Goal: Task Accomplishment & Management: Use online tool/utility

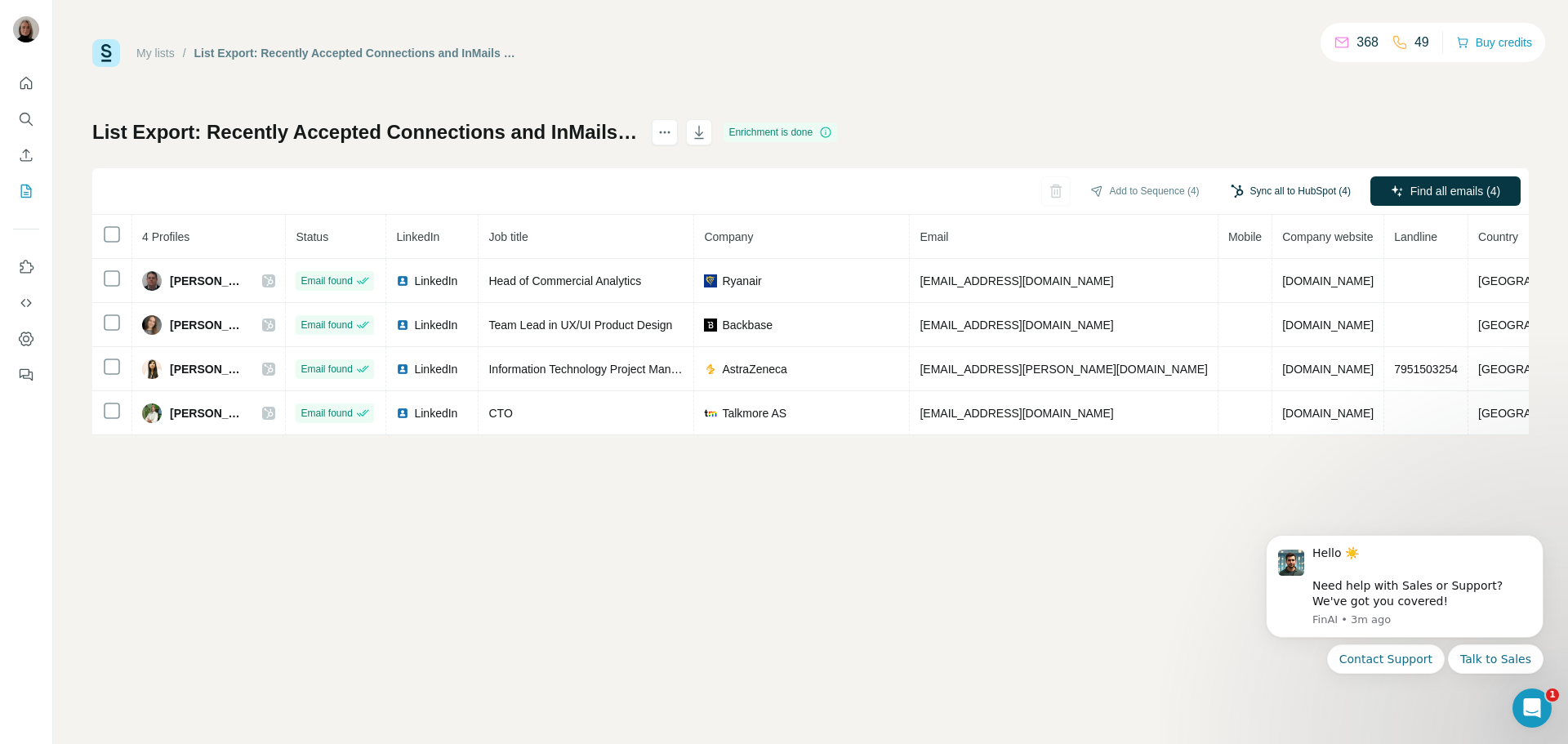
click at [1280, 194] on button "Sync all to HubSpot (4)" at bounding box center [1290, 191] width 143 height 24
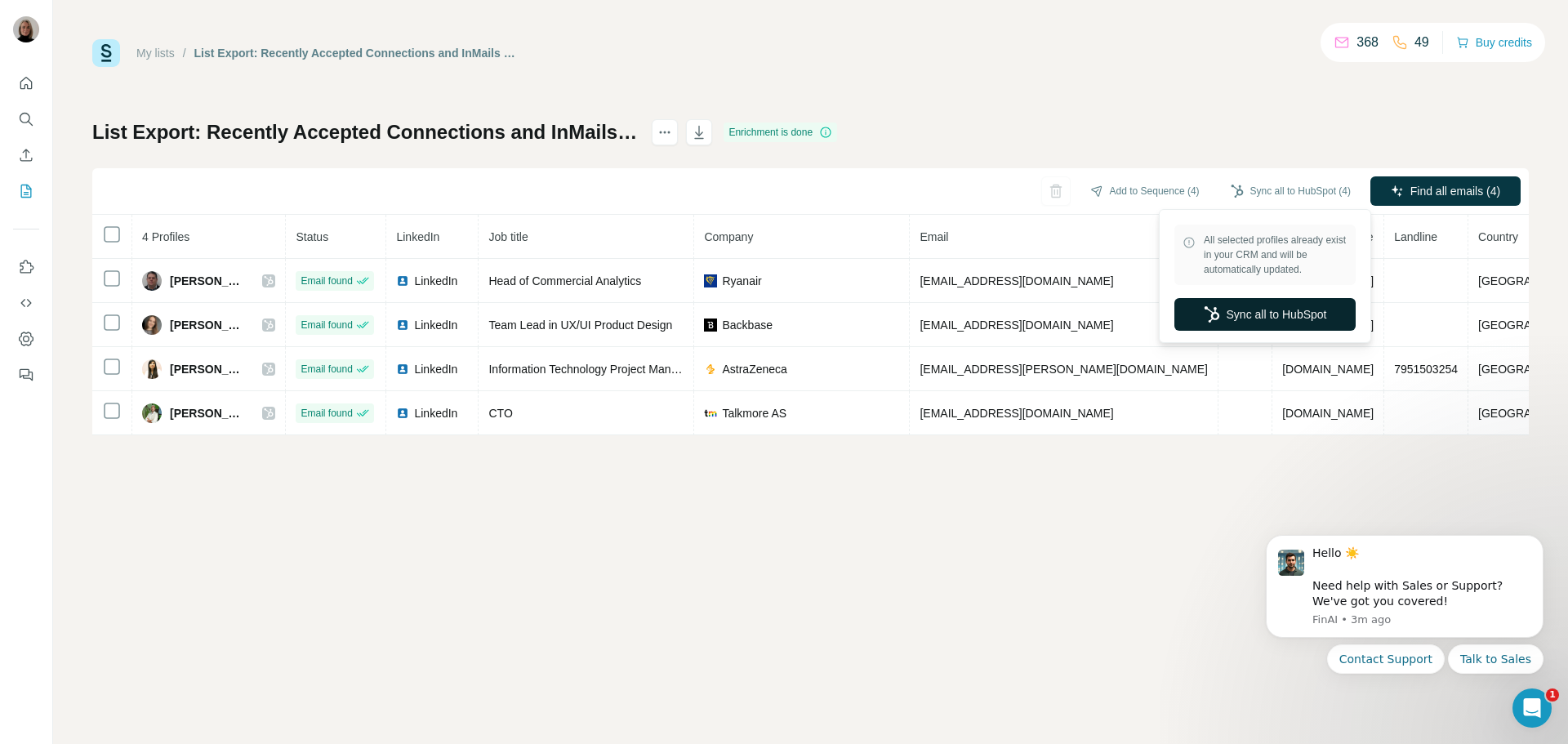
click at [1261, 315] on button "Sync all to HubSpot" at bounding box center [1264, 314] width 181 height 33
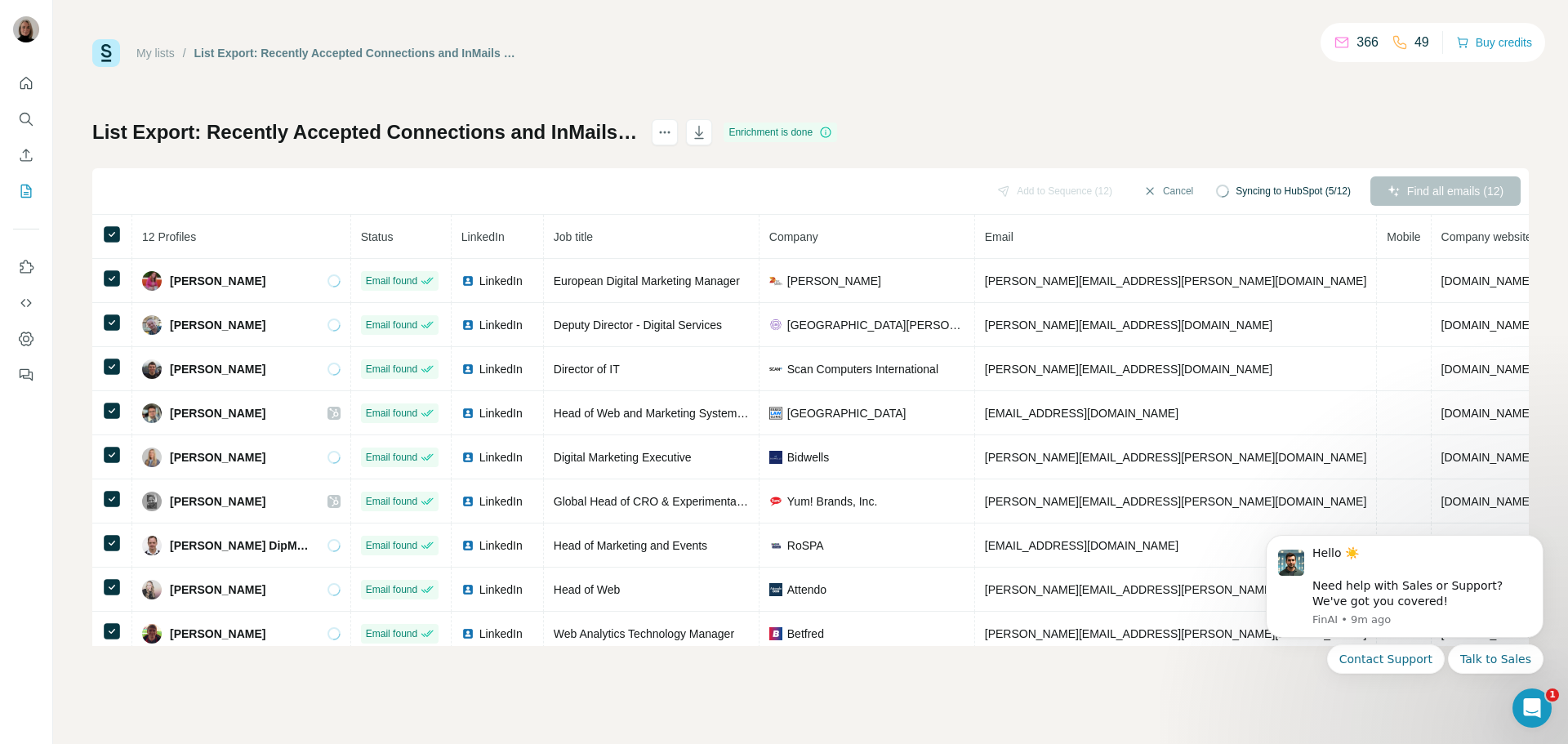
click at [1418, 197] on div "Find all emails (12)" at bounding box center [1446, 191] width 150 height 30
click at [1279, 196] on button "Sync all to HubSpot (12)" at bounding box center [1288, 191] width 149 height 24
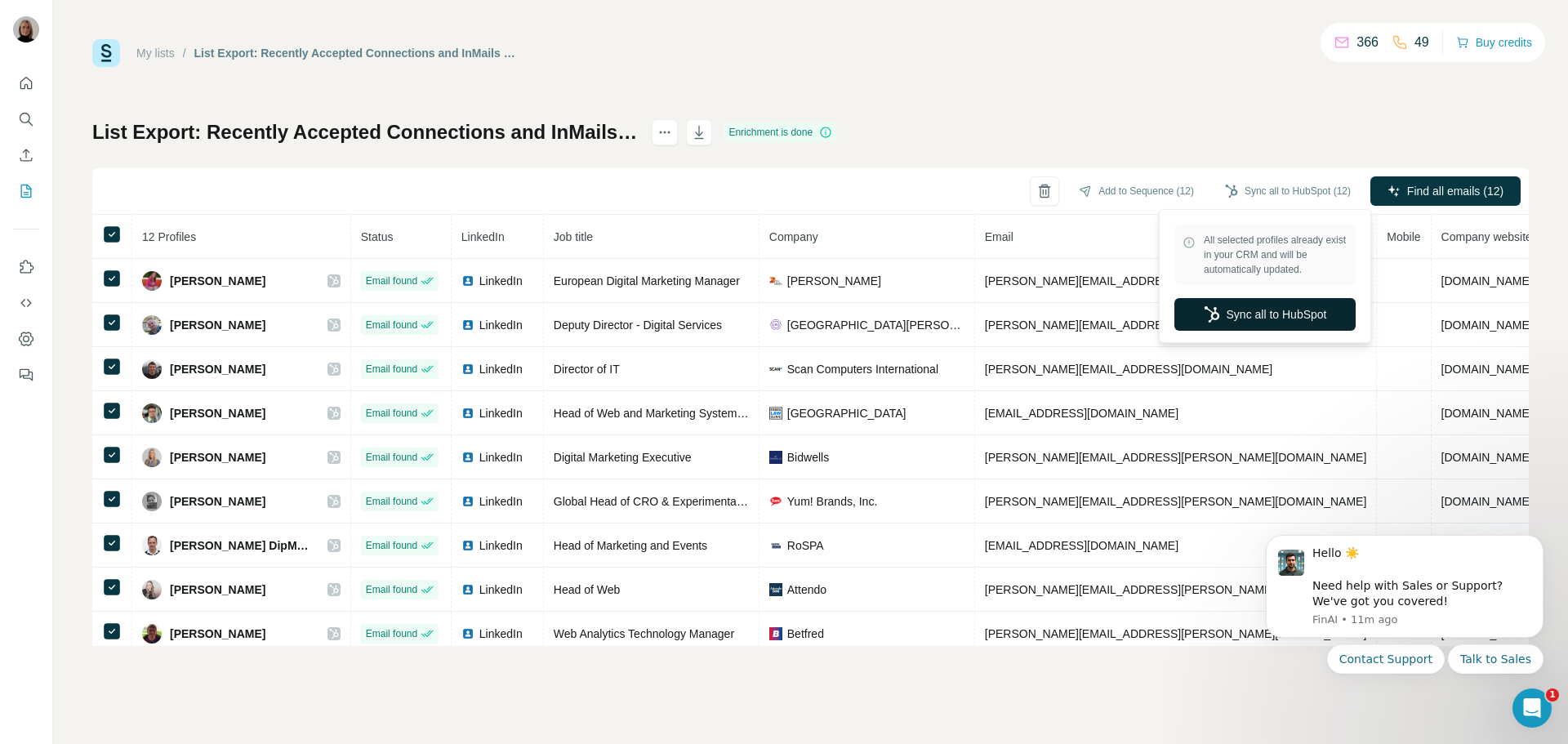
click at [1238, 317] on button "Sync all to HubSpot" at bounding box center [1264, 314] width 181 height 33
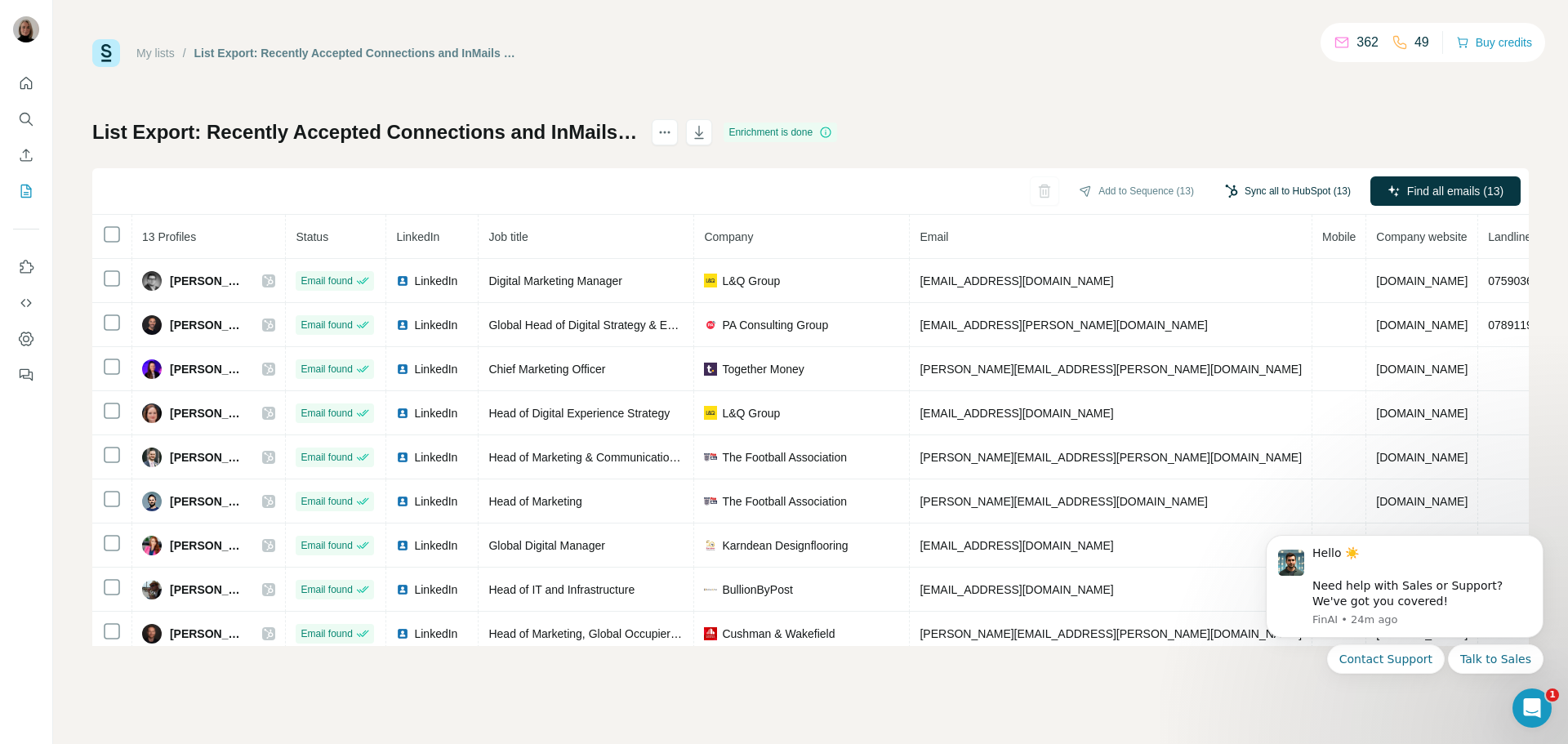
click at [1289, 191] on button "Sync all to HubSpot (13)" at bounding box center [1288, 191] width 149 height 24
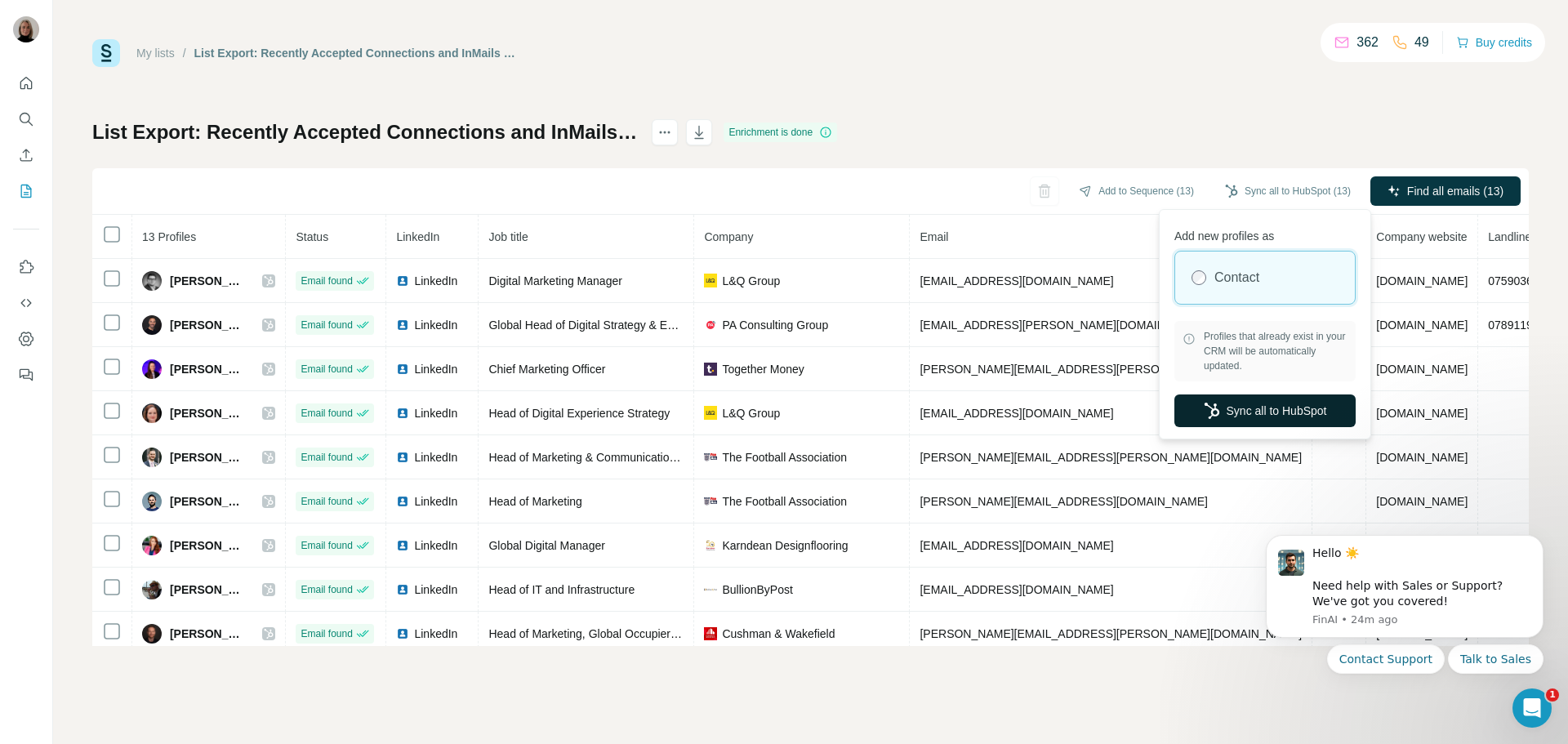
click at [1238, 415] on button "Sync all to HubSpot" at bounding box center [1264, 410] width 181 height 33
